Goal: Task Accomplishment & Management: Manage account settings

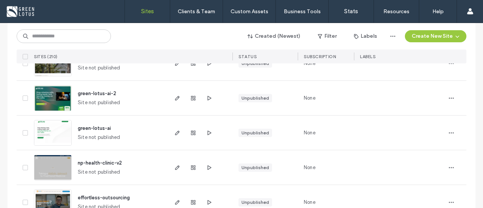
scroll to position [75, 0]
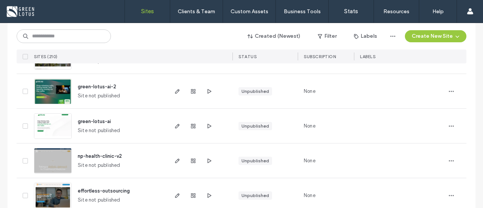
click at [177, 116] on div at bounding box center [193, 126] width 41 height 34
click at [178, 123] on span "button" at bounding box center [177, 126] width 9 height 9
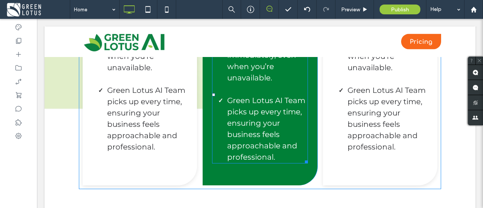
scroll to position [1887, 0]
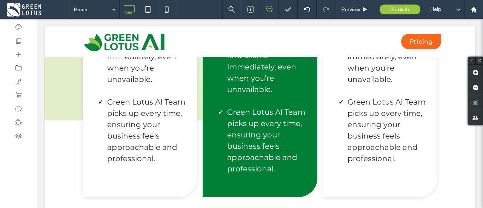
click at [15, 14] on span at bounding box center [38, 9] width 64 height 15
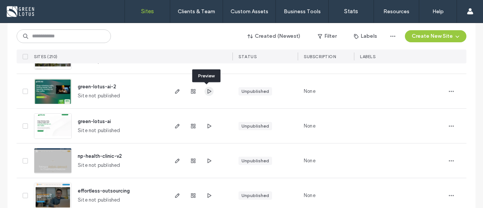
click at [208, 92] on icon "button" at bounding box center [209, 91] width 6 height 6
click at [209, 124] on icon "button" at bounding box center [209, 126] width 6 height 6
click at [177, 125] on icon "button" at bounding box center [177, 126] width 6 height 6
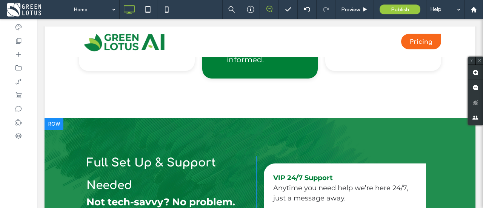
scroll to position [2410, 0]
